Goal: Task Accomplishment & Management: Use online tool/utility

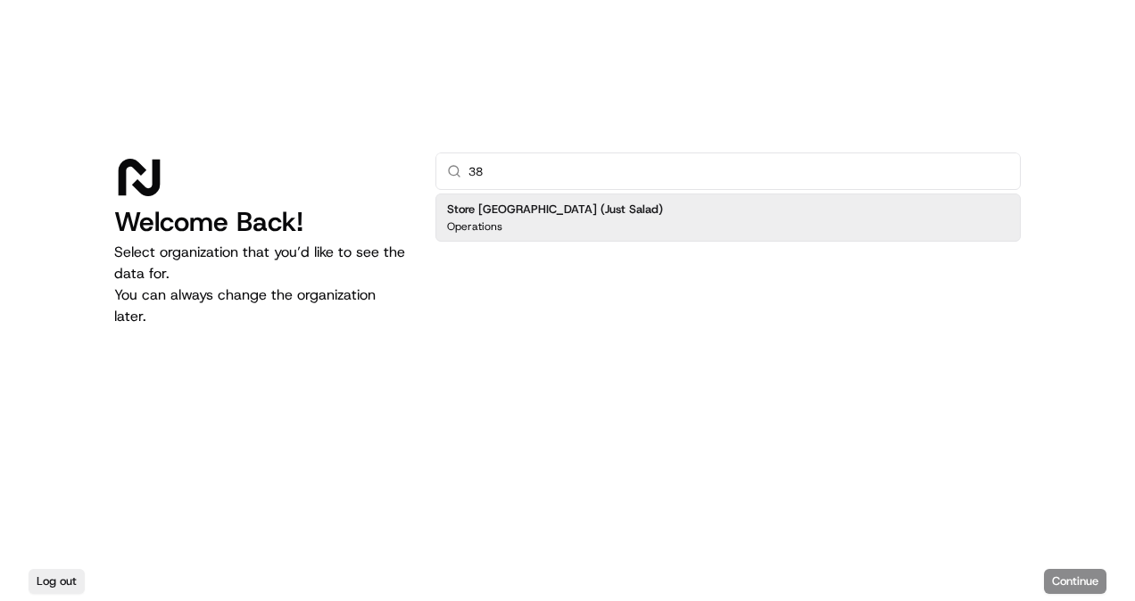
type input "38"
click at [600, 209] on h2 "Store [GEOGRAPHIC_DATA] (Just Salad)" at bounding box center [555, 210] width 216 height 16
click at [1092, 585] on button "Continue" at bounding box center [1075, 581] width 62 height 25
